Goal: Task Accomplishment & Management: Manage account settings

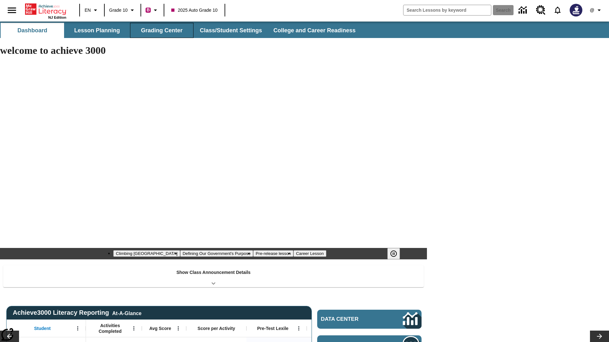
click at [162, 30] on button "Grading Center" at bounding box center [161, 30] width 63 height 15
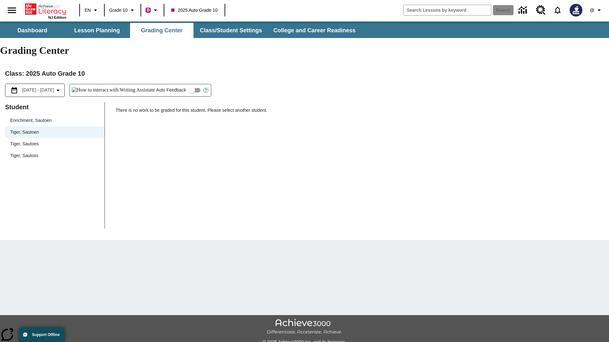
click at [174, 84] on input "Auto Feedback" at bounding box center [192, 90] width 36 height 12
checkbox input "true"
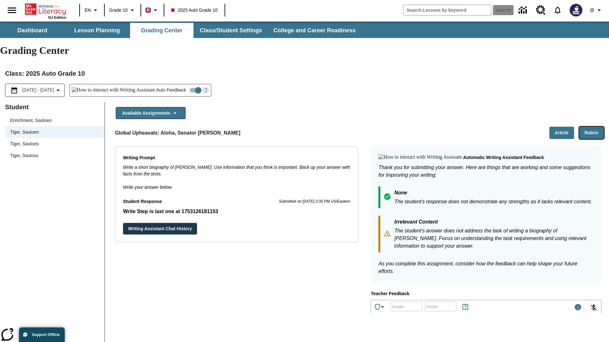
click at [591, 127] on button "Rubric" at bounding box center [591, 133] width 25 height 12
click at [561, 127] on button "Article" at bounding box center [561, 133] width 25 height 12
click at [92, 10] on icon "Language: EN, Select a language" at bounding box center [96, 10] width 8 height 8
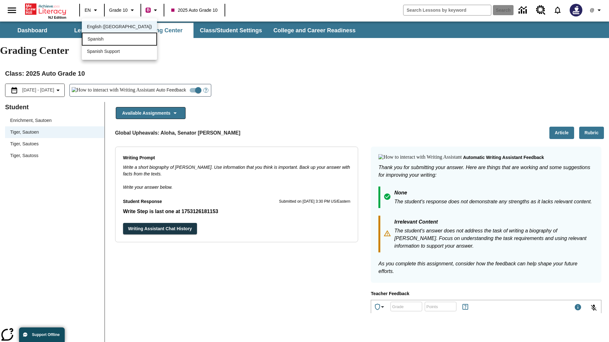
click at [106, 40] on div "Spanish" at bounding box center [119, 39] width 75 height 13
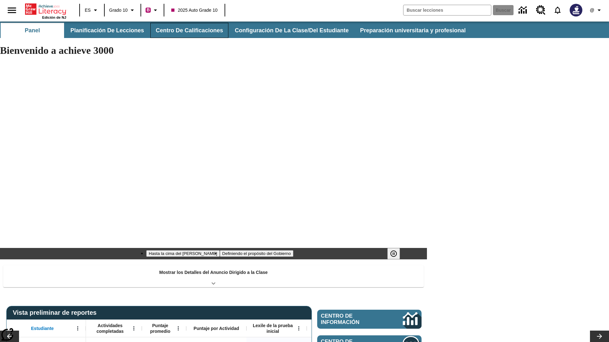
click at [186, 30] on button "Centro de calificaciones" at bounding box center [189, 30] width 78 height 15
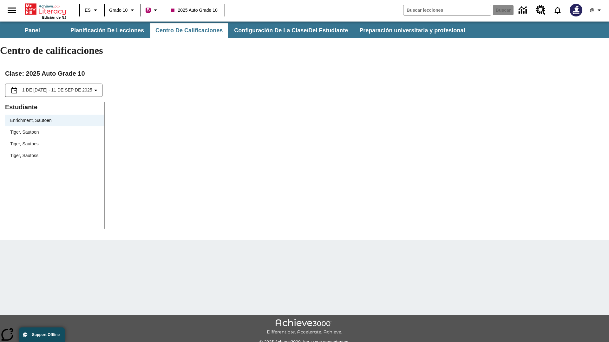
click at [55, 129] on span "Tiger, Sautoen" at bounding box center [54, 132] width 89 height 7
